Goal: Task Accomplishment & Management: Manage account settings

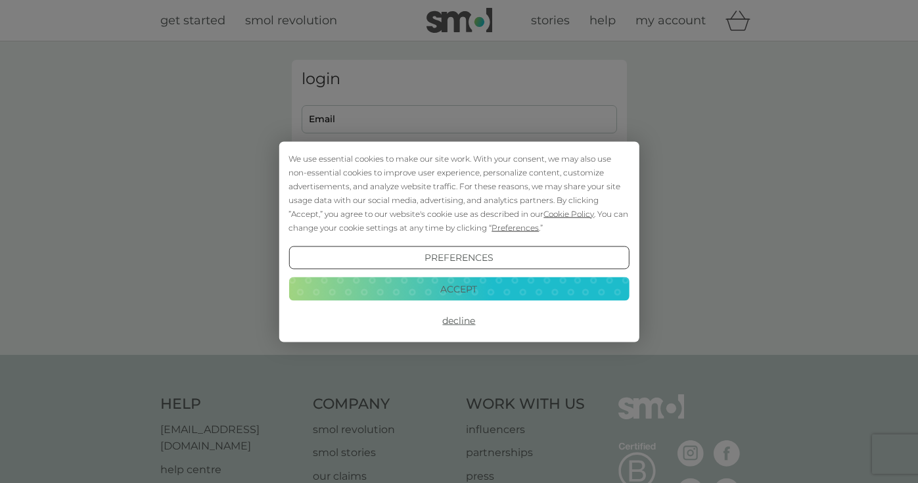
type input "[PERSON_NAME][EMAIL_ADDRESS][DOMAIN_NAME]"
click at [439, 206] on div "We use essential cookies to make our site work. With your consent, we may also …" at bounding box center [459, 192] width 340 height 83
click at [453, 297] on button "Accept" at bounding box center [459, 289] width 340 height 24
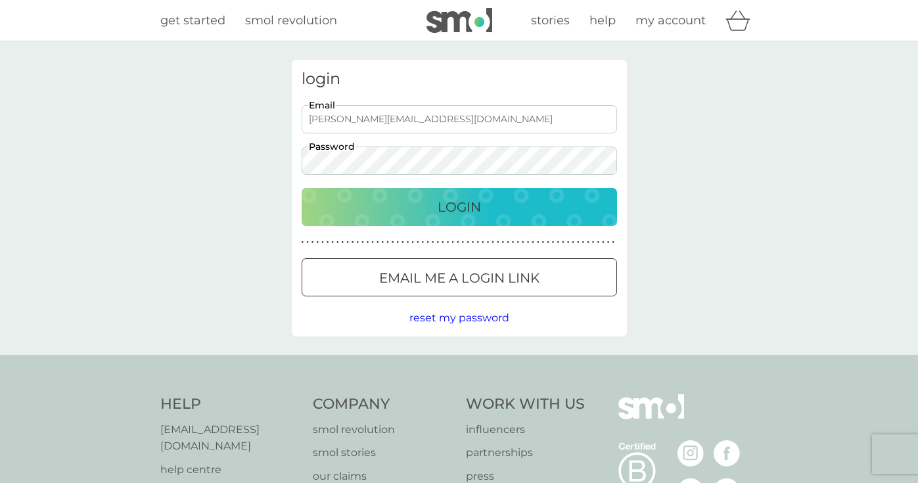
click at [440, 207] on p "Login" at bounding box center [459, 207] width 43 height 21
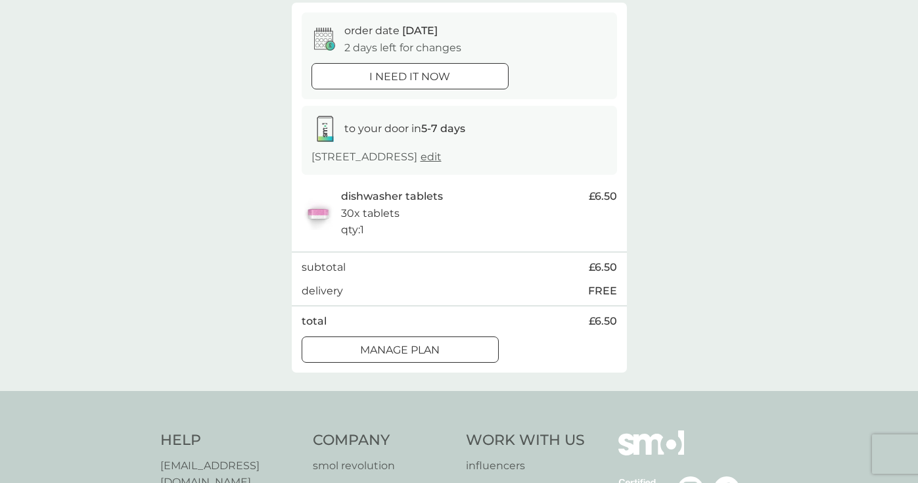
scroll to position [121, 0]
click at [406, 355] on div at bounding box center [400, 348] width 47 height 14
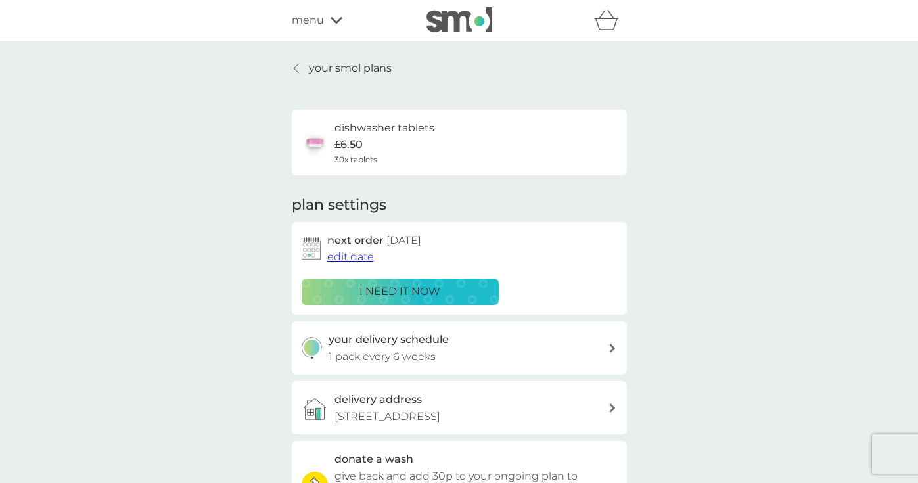
click at [342, 254] on span "edit date" at bounding box center [350, 256] width 47 height 12
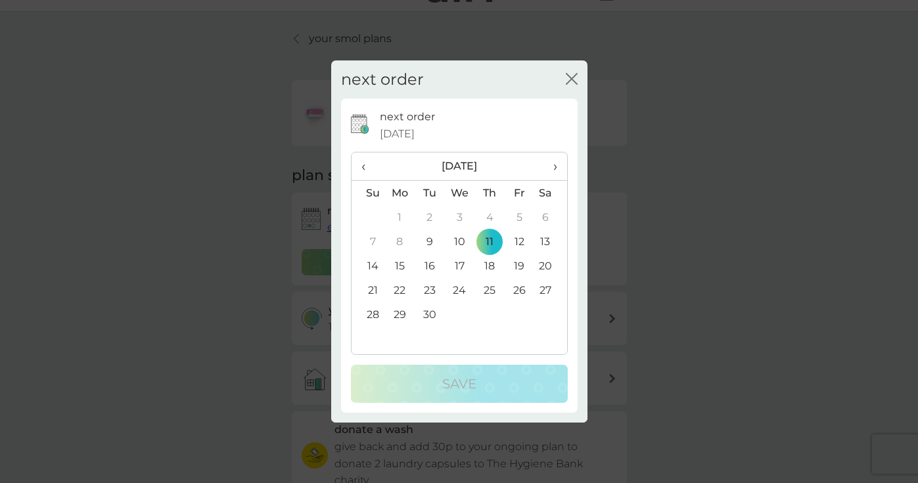
scroll to position [30, 0]
click at [554, 165] on span "›" at bounding box center [550, 166] width 13 height 28
click at [520, 315] on td "31" at bounding box center [519, 314] width 30 height 24
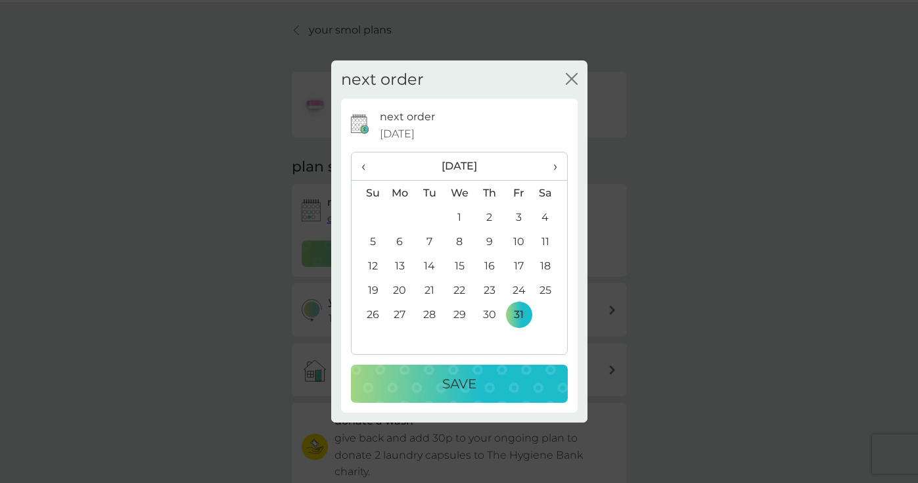
click at [484, 379] on div "Save" at bounding box center [459, 383] width 191 height 21
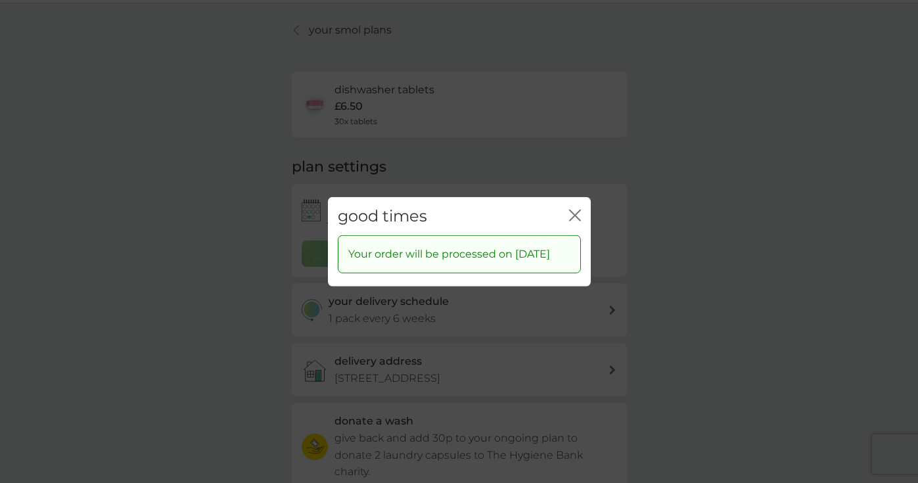
click at [584, 208] on div "good times close" at bounding box center [459, 216] width 263 height 39
click at [580, 209] on icon "close" at bounding box center [575, 215] width 12 height 12
